Goal: Information Seeking & Learning: Learn about a topic

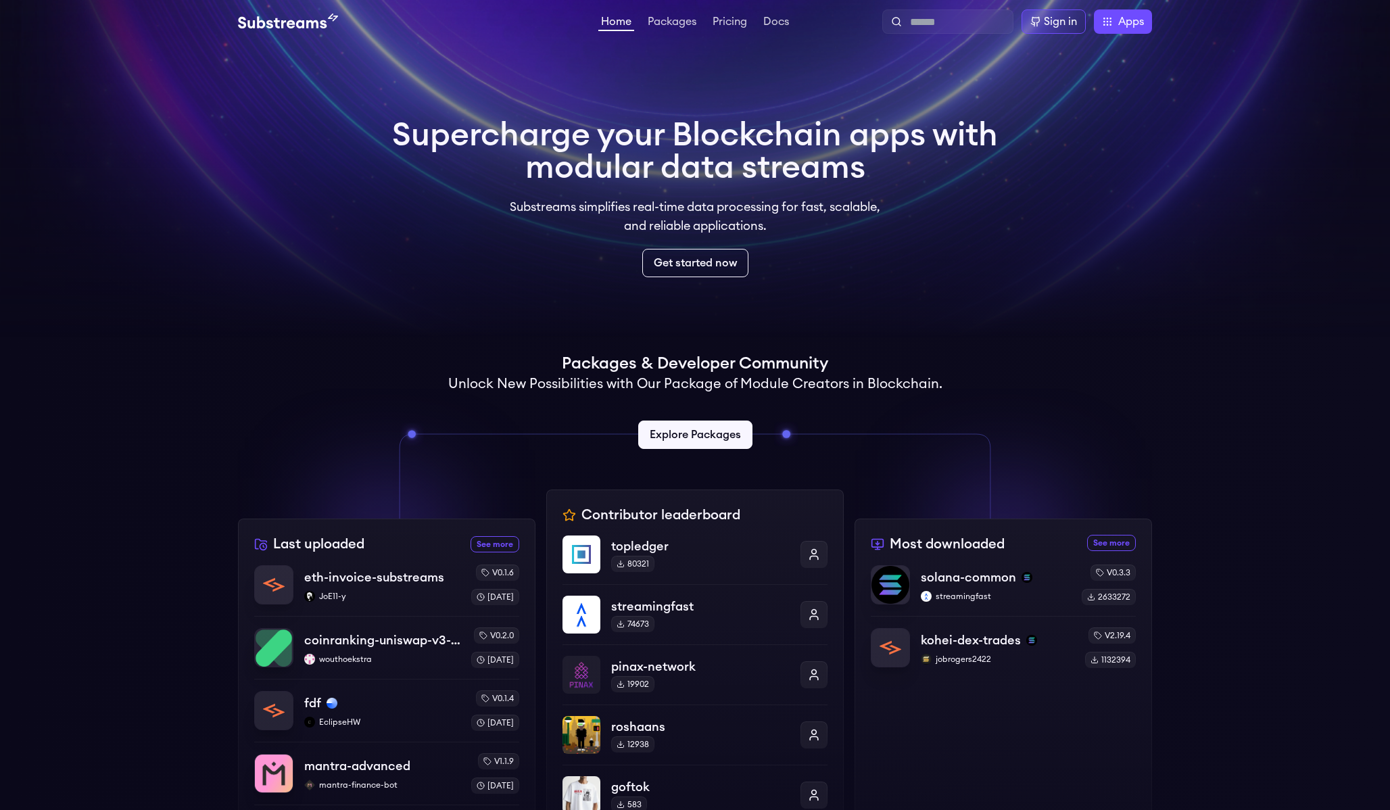
click at [472, 312] on video at bounding box center [695, 169] width 1390 height 338
click at [676, 421] on link "Explore Packages" at bounding box center [695, 435] width 120 height 30
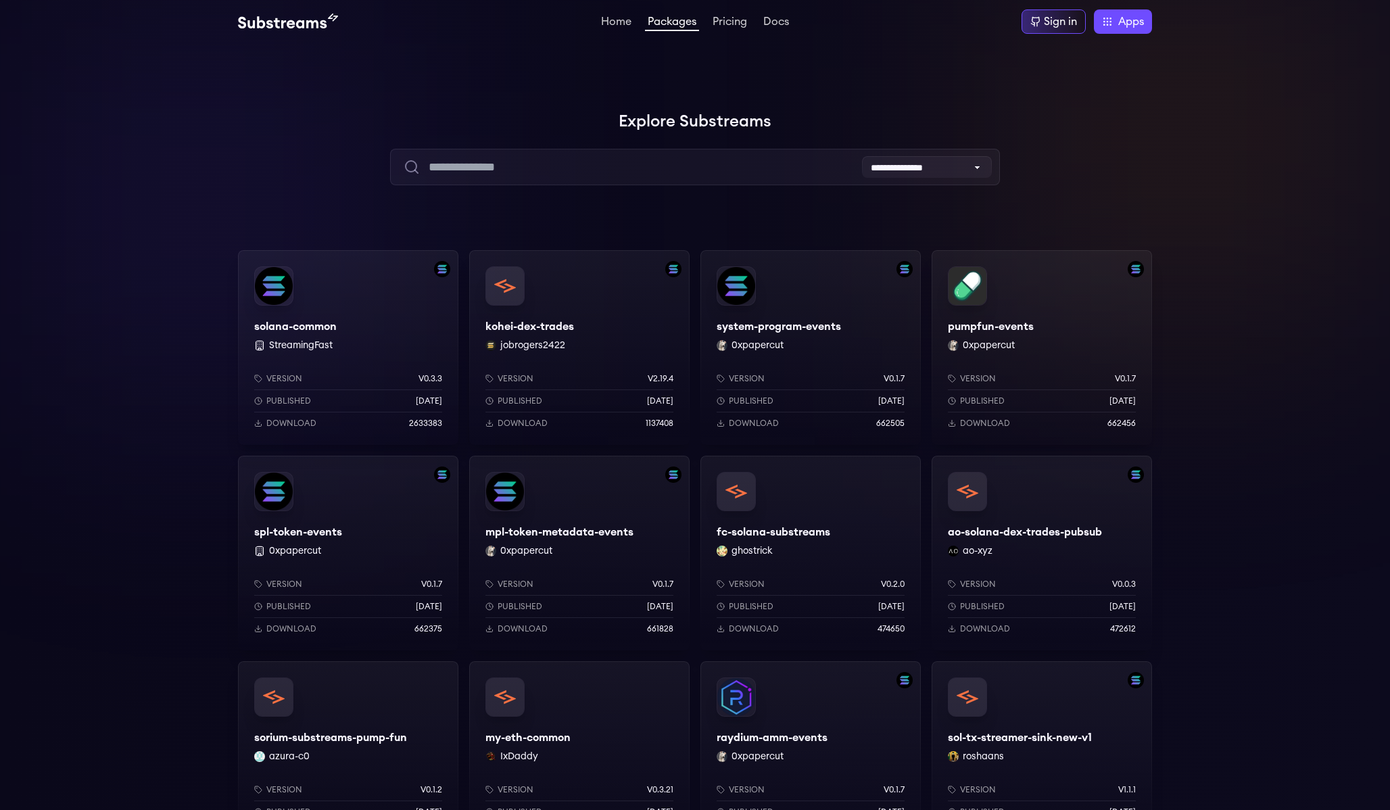
click at [1004, 319] on div "pumpfun-events 0xpapercut Version v0.1.7 Published 8 months ago Download 662456" at bounding box center [1042, 347] width 220 height 195
